Goal: Communication & Community: Answer question/provide support

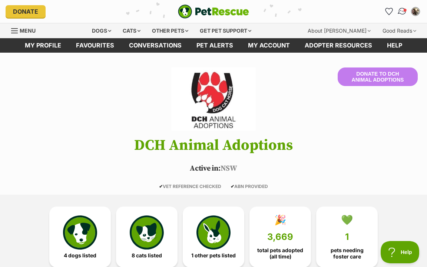
click at [403, 12] on img "Conversations" at bounding box center [402, 12] width 10 height 10
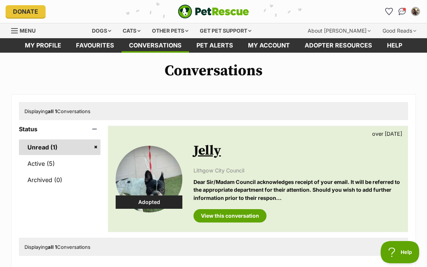
click at [207, 175] on div "Lithgow City Council Dear Sir/Madam Council acknowledges receipt of your email.…" at bounding box center [296, 183] width 207 height 35
click at [214, 215] on link "View this conversation" at bounding box center [229, 215] width 73 height 13
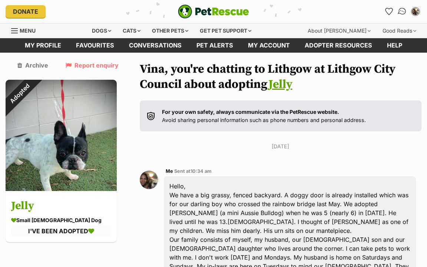
click at [400, 13] on img "Conversations" at bounding box center [402, 12] width 10 height 10
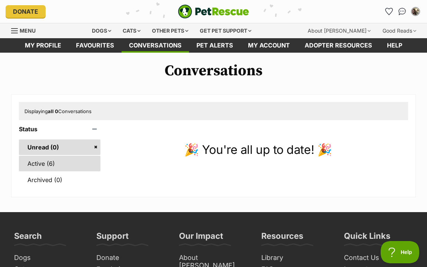
click at [38, 159] on link "Active (6)" at bounding box center [59, 164] width 81 height 16
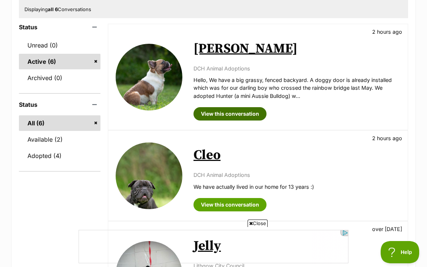
click at [228, 117] on link "View this conversation" at bounding box center [229, 113] width 73 height 13
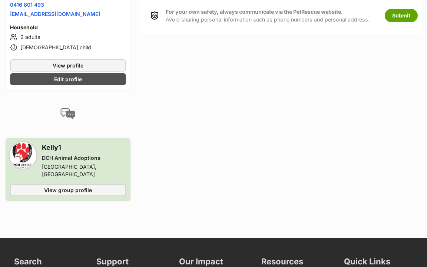
scroll to position [465, 0]
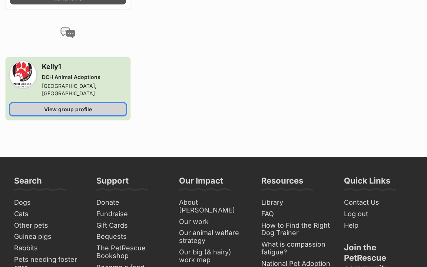
click at [77, 105] on span "View group profile" at bounding box center [68, 109] width 48 height 8
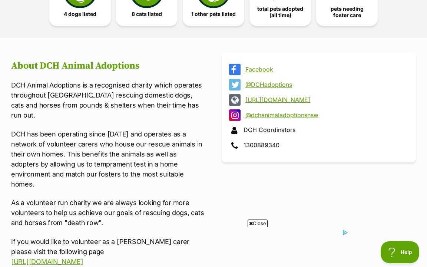
click at [323, 98] on link "[URL][DOMAIN_NAME]" at bounding box center [325, 99] width 160 height 7
